Goal: Task Accomplishment & Management: Manage account settings

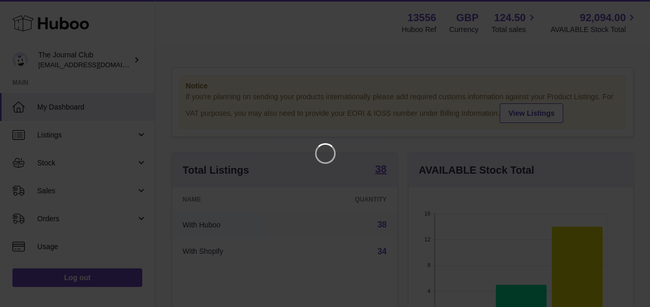
scroll to position [161, 229]
click at [629, 8] on icon "Close" at bounding box center [631, 9] width 12 height 12
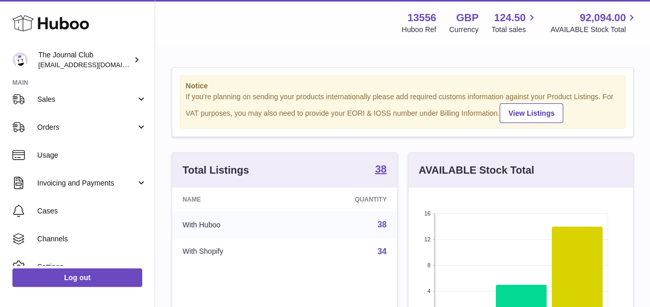
scroll to position [90, 0]
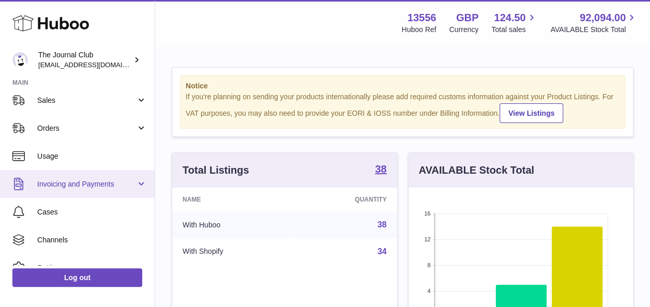
click at [138, 181] on link "Invoicing and Payments" at bounding box center [77, 184] width 155 height 28
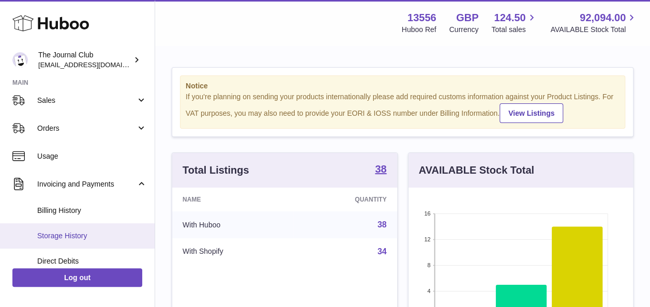
click at [87, 231] on span "Storage History" at bounding box center [92, 236] width 110 height 10
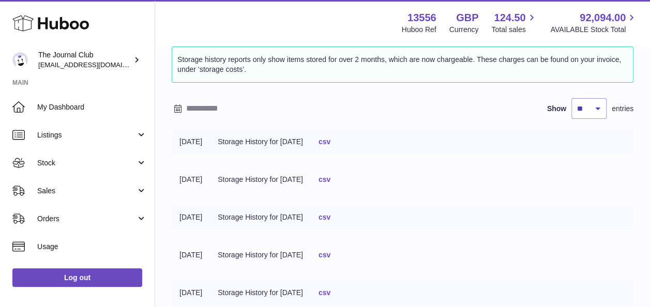
scroll to position [55, 0]
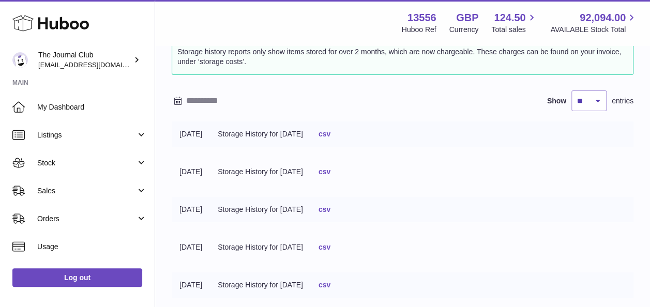
click at [330, 135] on link "csv" at bounding box center [325, 134] width 12 height 8
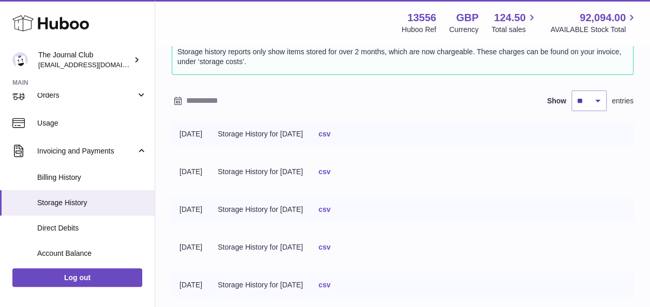
scroll to position [122, 0]
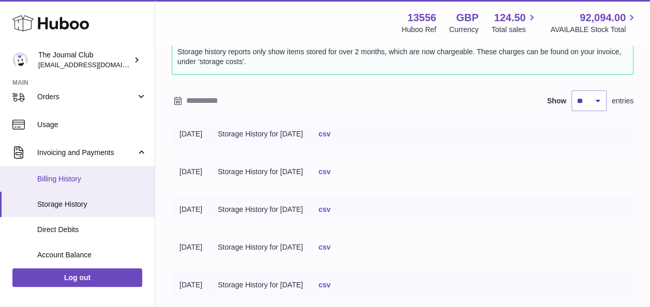
click at [87, 174] on span "Billing History" at bounding box center [92, 179] width 110 height 10
